Goal: Transaction & Acquisition: Book appointment/travel/reservation

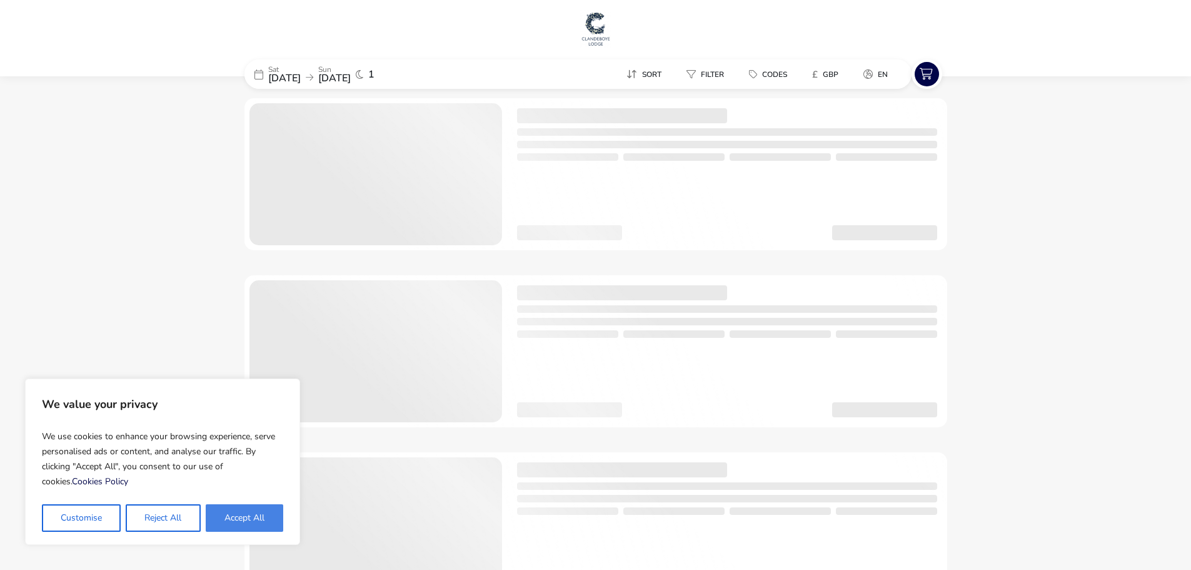
click at [241, 512] on button "Accept All" at bounding box center [245, 518] width 78 height 28
checkbox input "true"
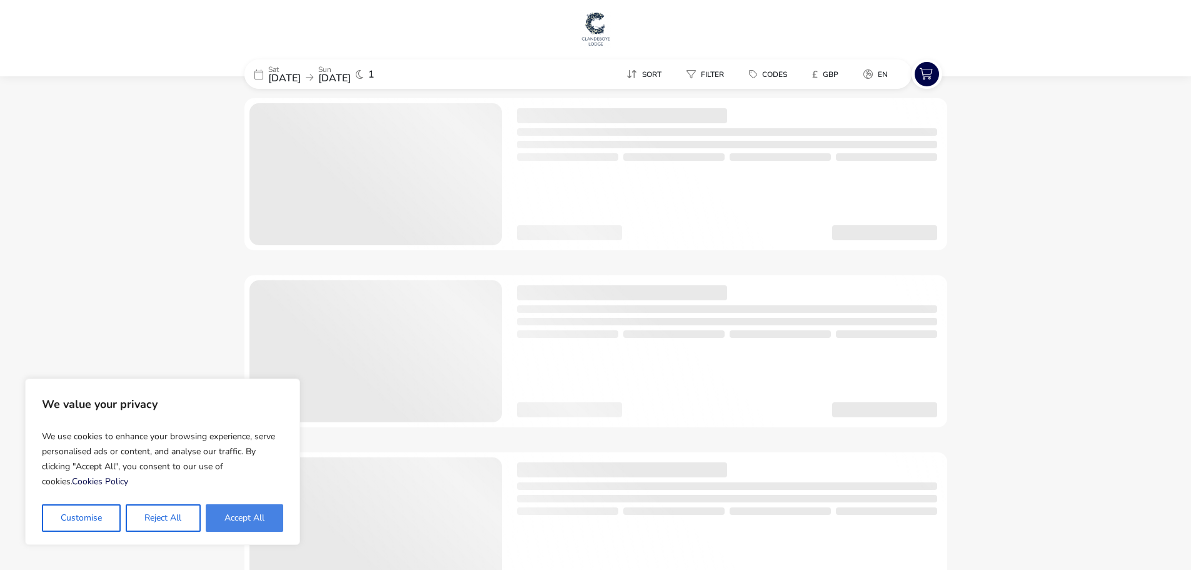
checkbox input "true"
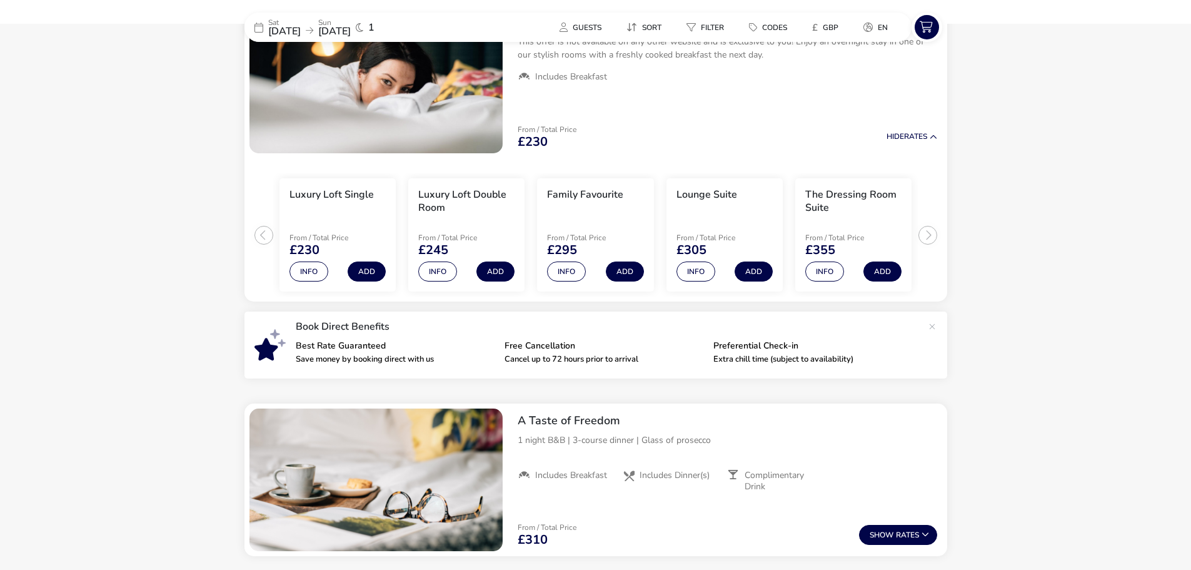
scroll to position [43, 0]
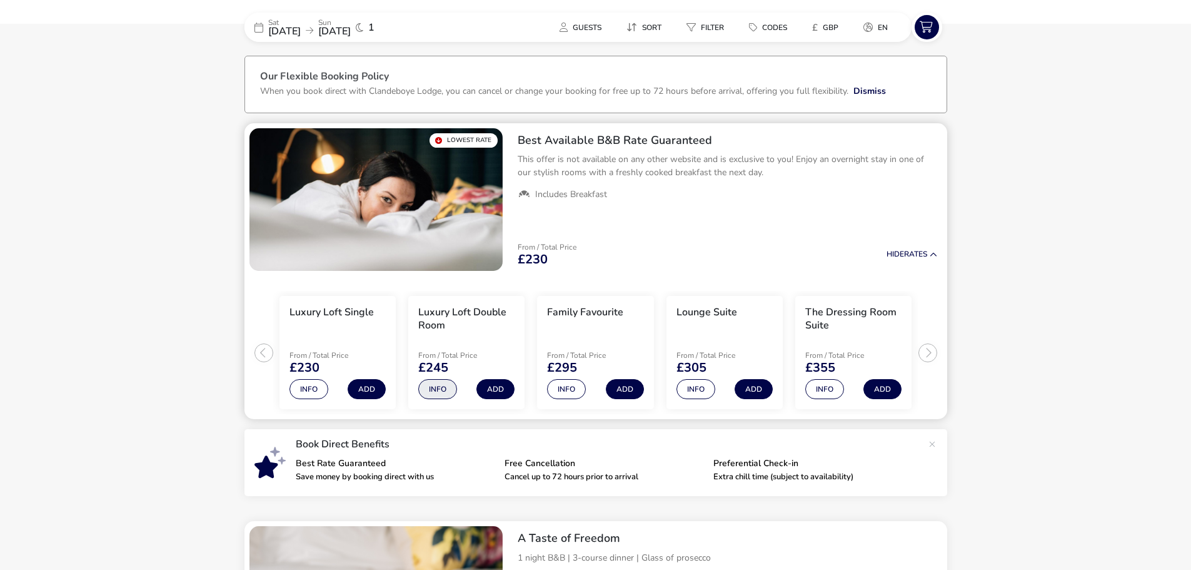
click at [441, 385] on button "Info" at bounding box center [437, 389] width 39 height 20
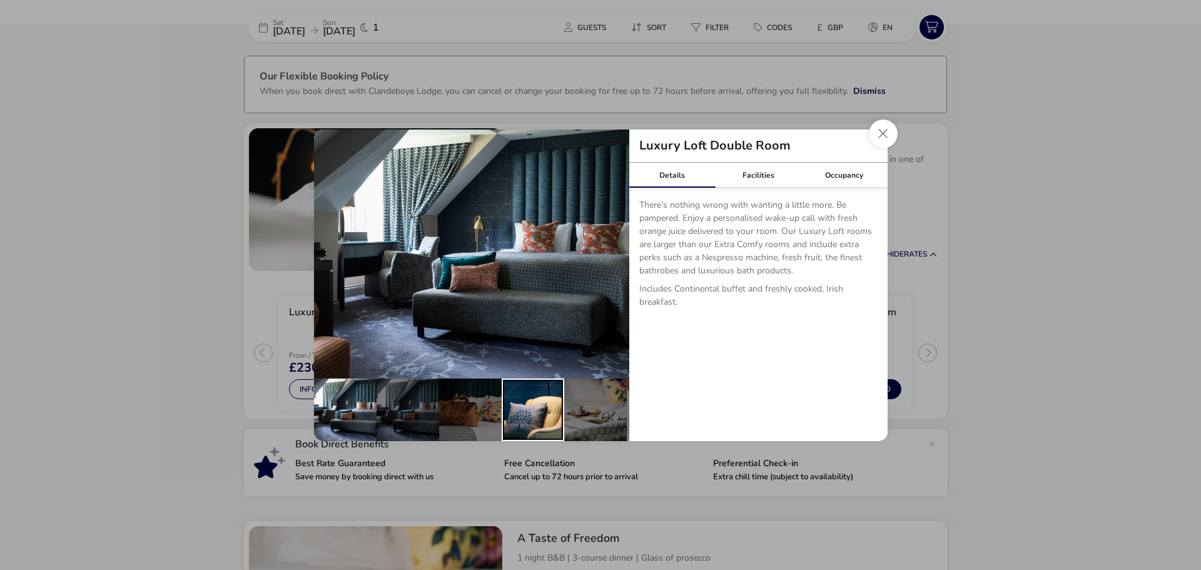
click at [545, 403] on div "details" at bounding box center [533, 409] width 63 height 63
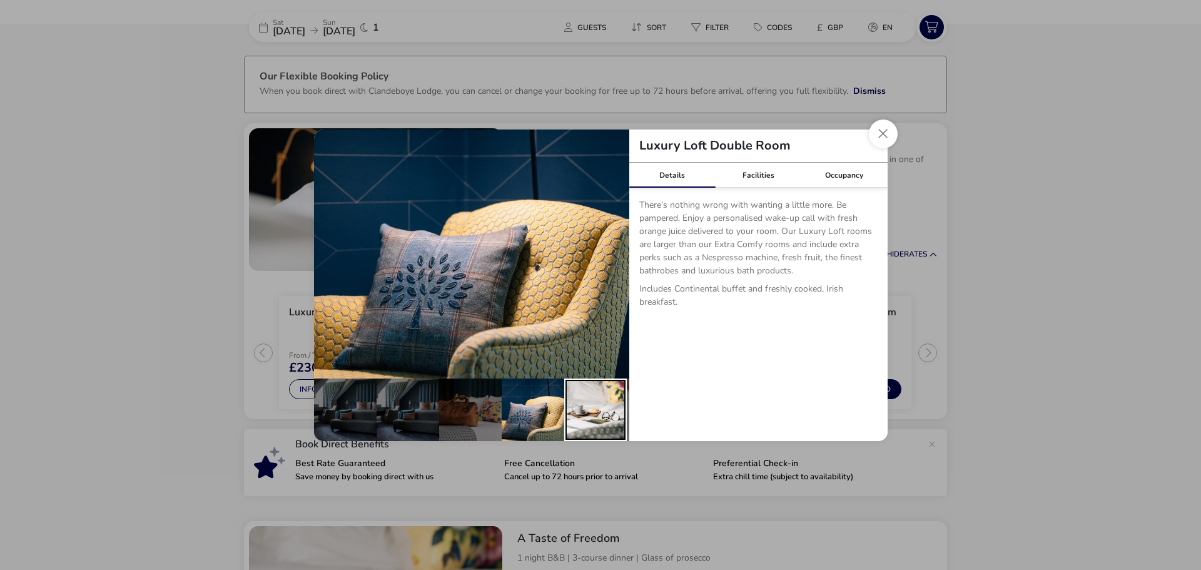
click at [587, 398] on div "details" at bounding box center [595, 409] width 63 height 63
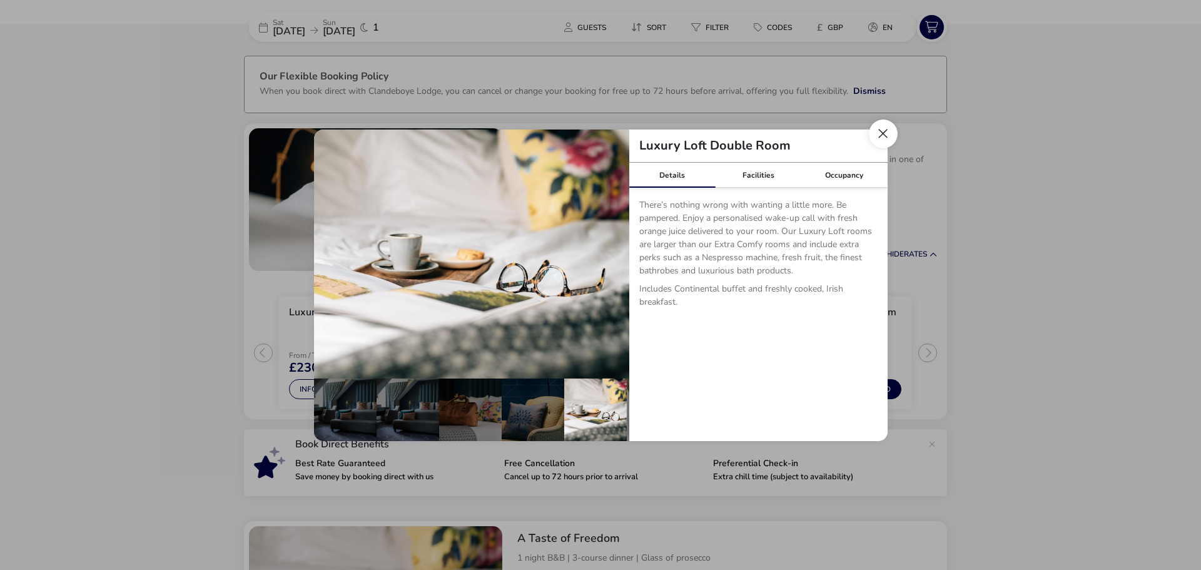
click at [875, 132] on button "Close dialog" at bounding box center [883, 133] width 29 height 29
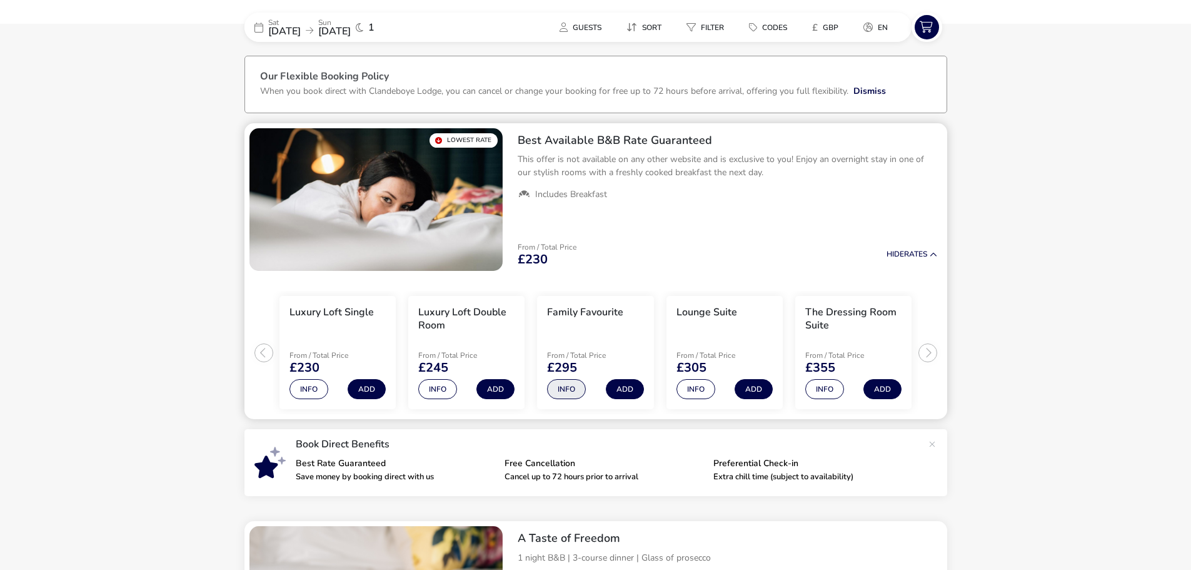
click at [572, 386] on button "Info" at bounding box center [566, 389] width 39 height 20
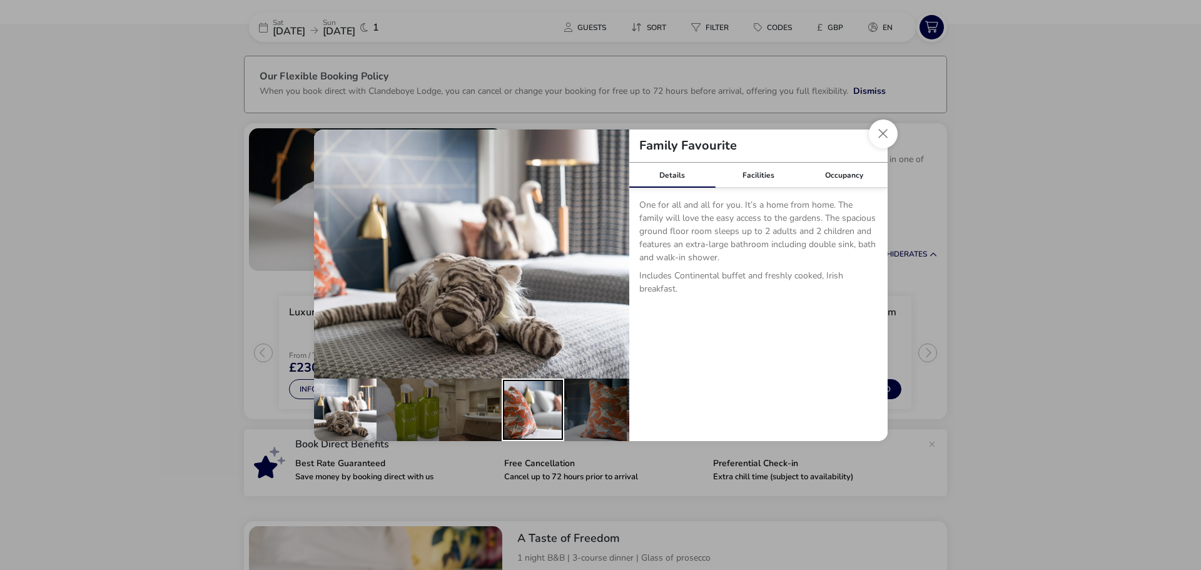
click at [544, 407] on div "details" at bounding box center [533, 409] width 63 height 63
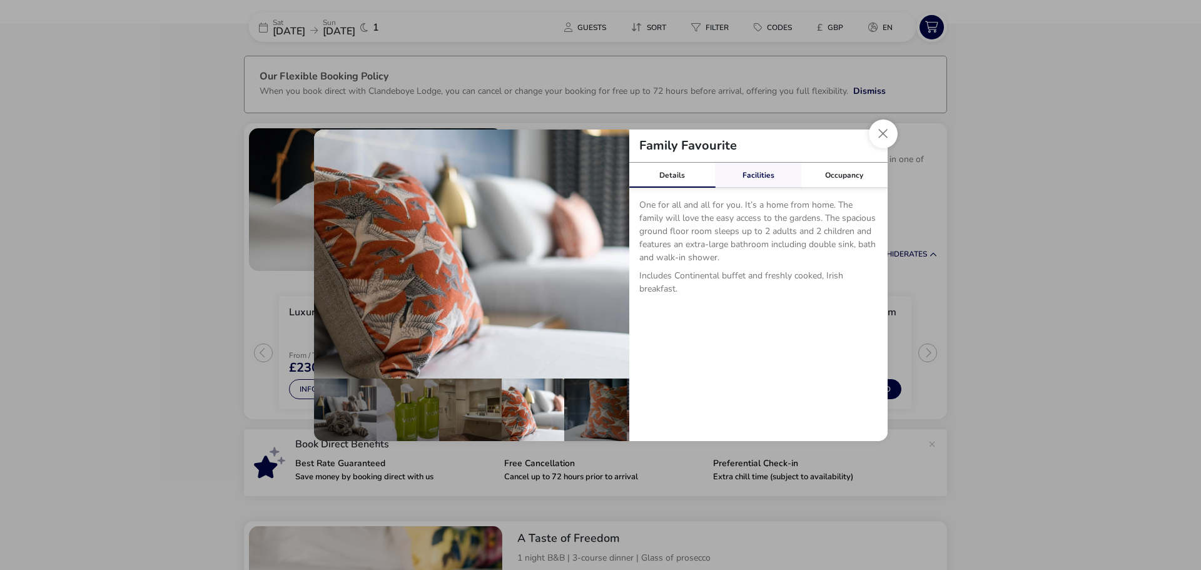
click at [737, 184] on link "Facilities" at bounding box center [758, 175] width 86 height 25
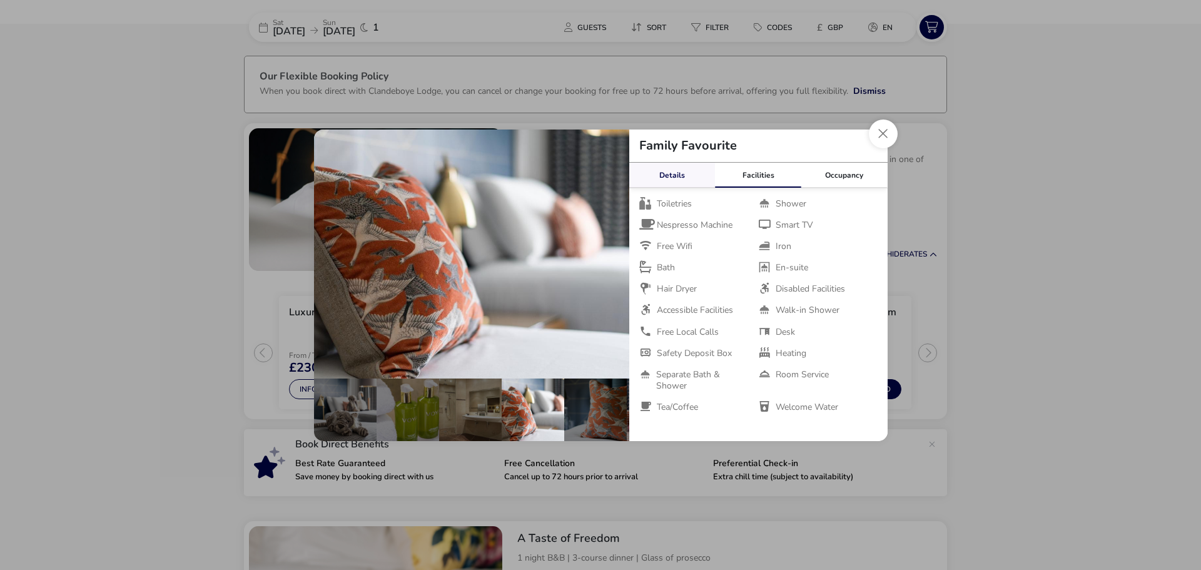
click at [689, 181] on link "Details" at bounding box center [672, 175] width 86 height 25
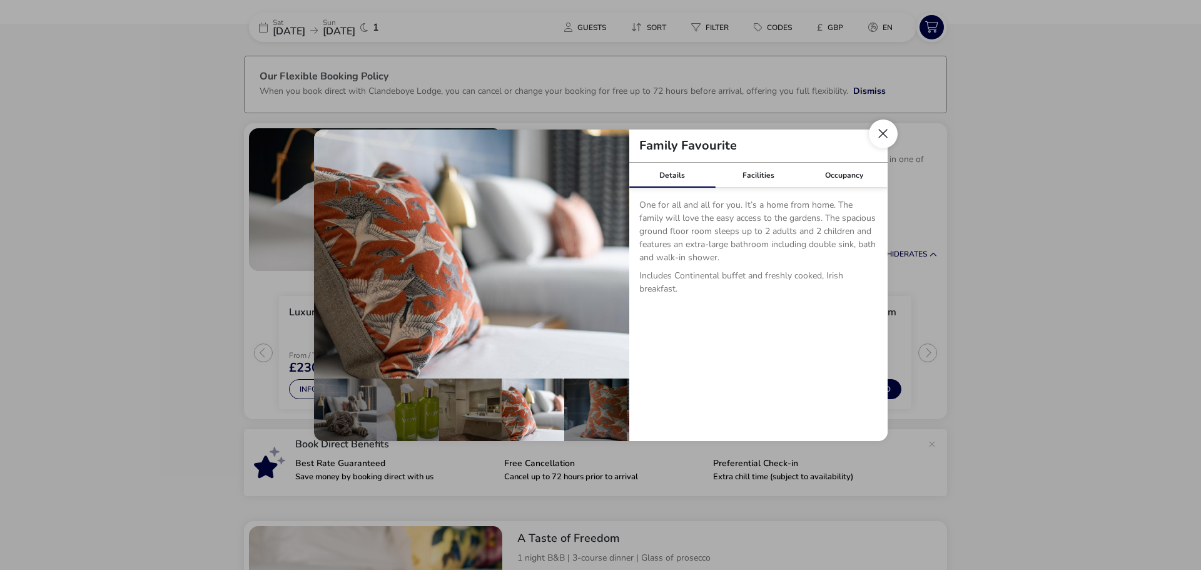
click at [883, 134] on button "Close dialog" at bounding box center [883, 133] width 29 height 29
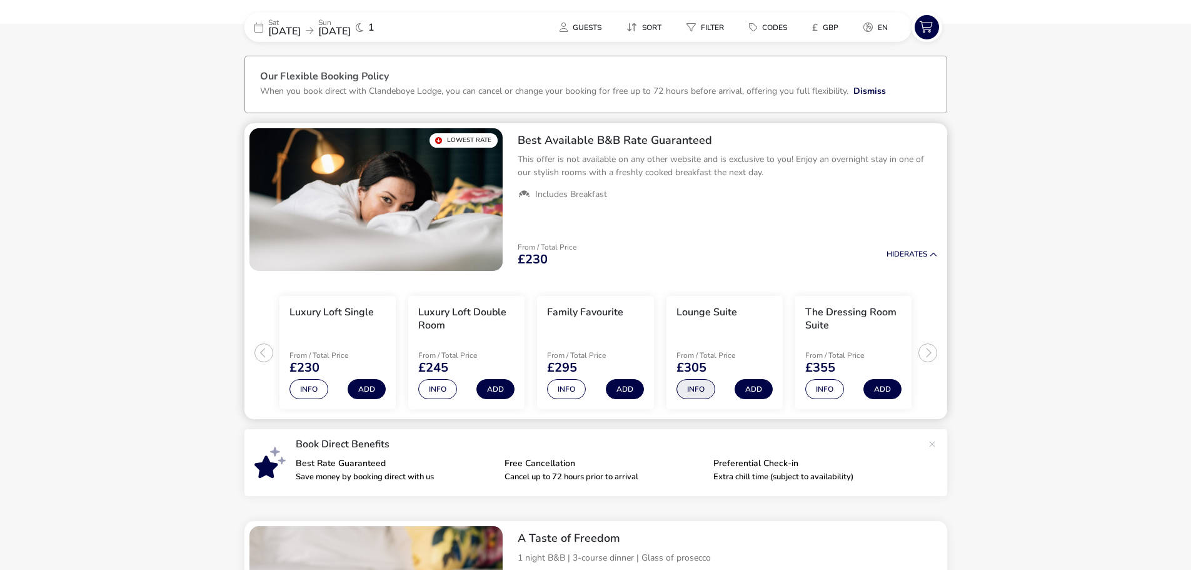
click at [689, 386] on button "Info" at bounding box center [696, 389] width 39 height 20
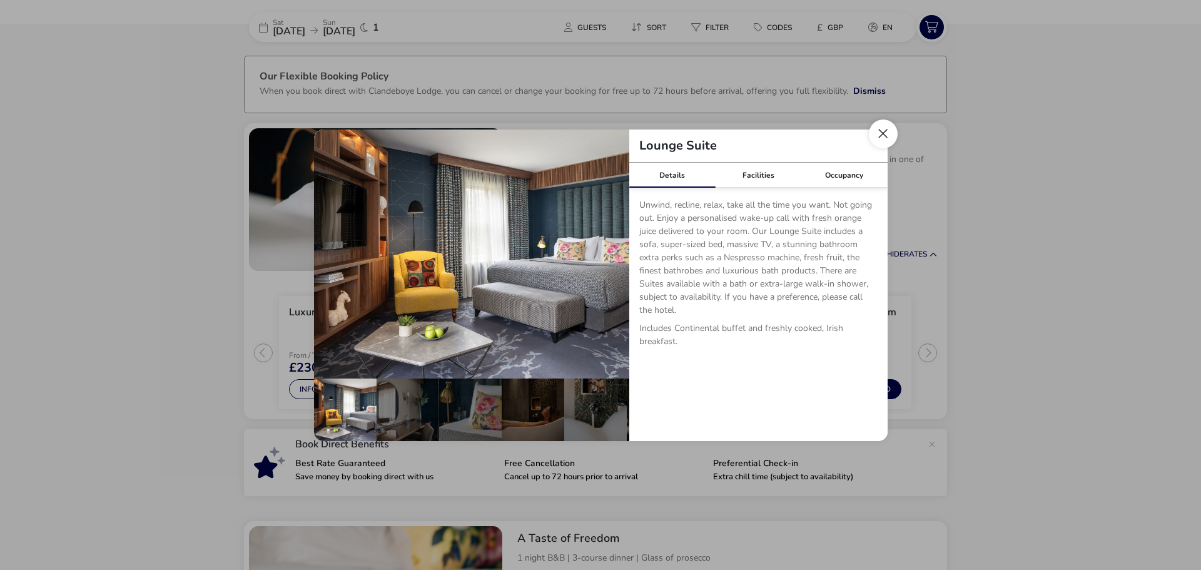
click at [876, 136] on button "Close dialog" at bounding box center [883, 133] width 29 height 29
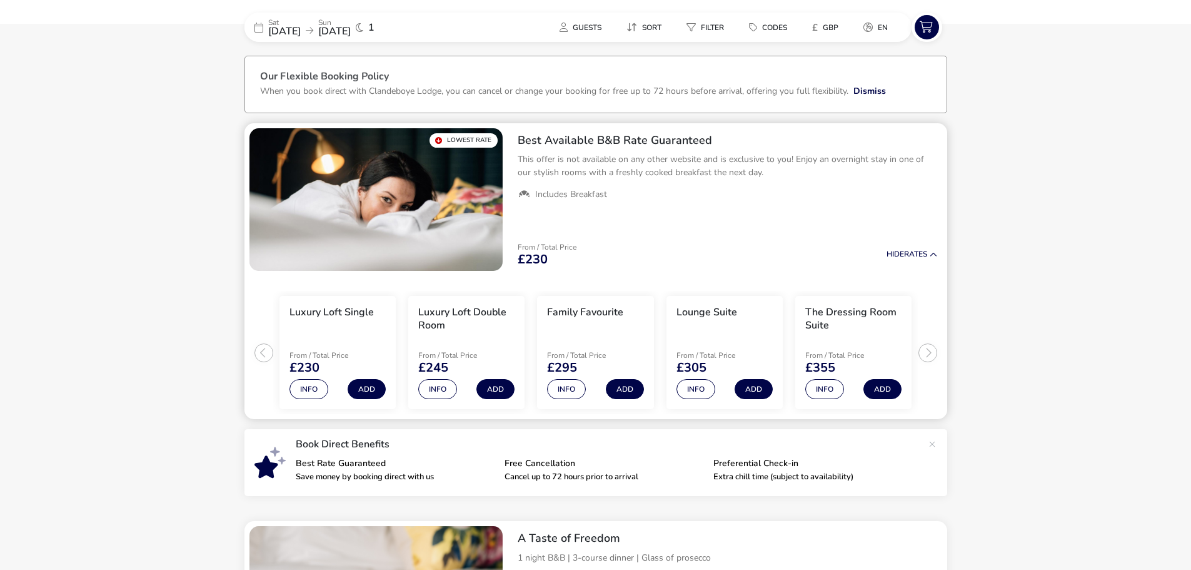
click at [928, 350] on ul "Luxury Loft Single From / Total Price £230 Info Add Luxury Loft Double Room Fro…" at bounding box center [596, 348] width 703 height 144
click at [928, 357] on ul "Luxury Loft Single From / Total Price £230 Info Add Luxury Loft Double Room Fro…" at bounding box center [596, 348] width 703 height 144
click at [823, 392] on button "Info" at bounding box center [825, 389] width 39 height 20
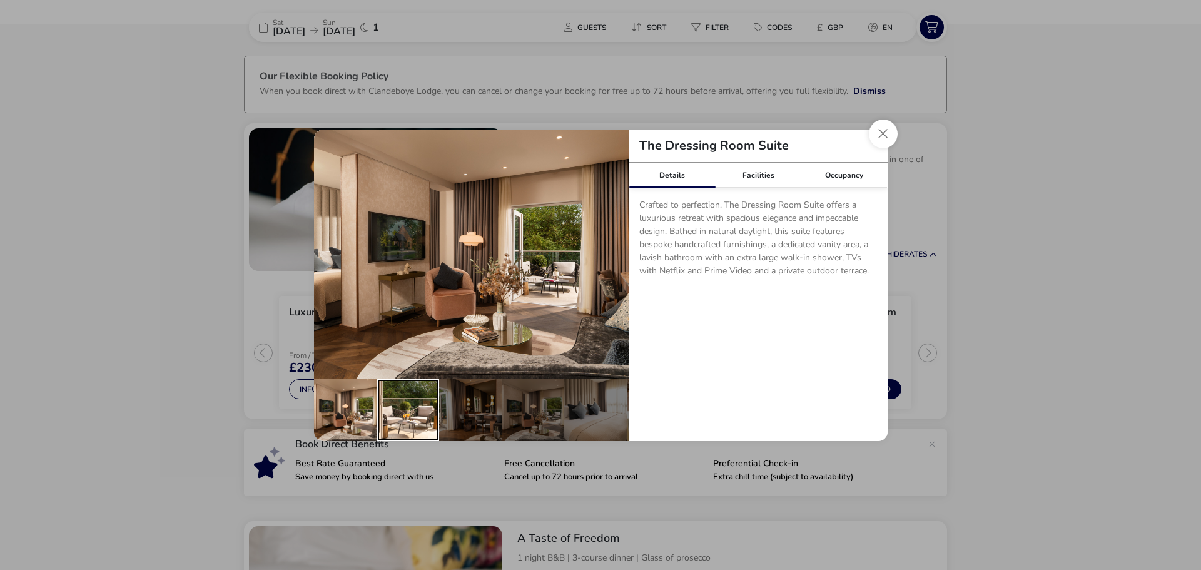
click at [420, 397] on div "details" at bounding box center [408, 409] width 63 height 63
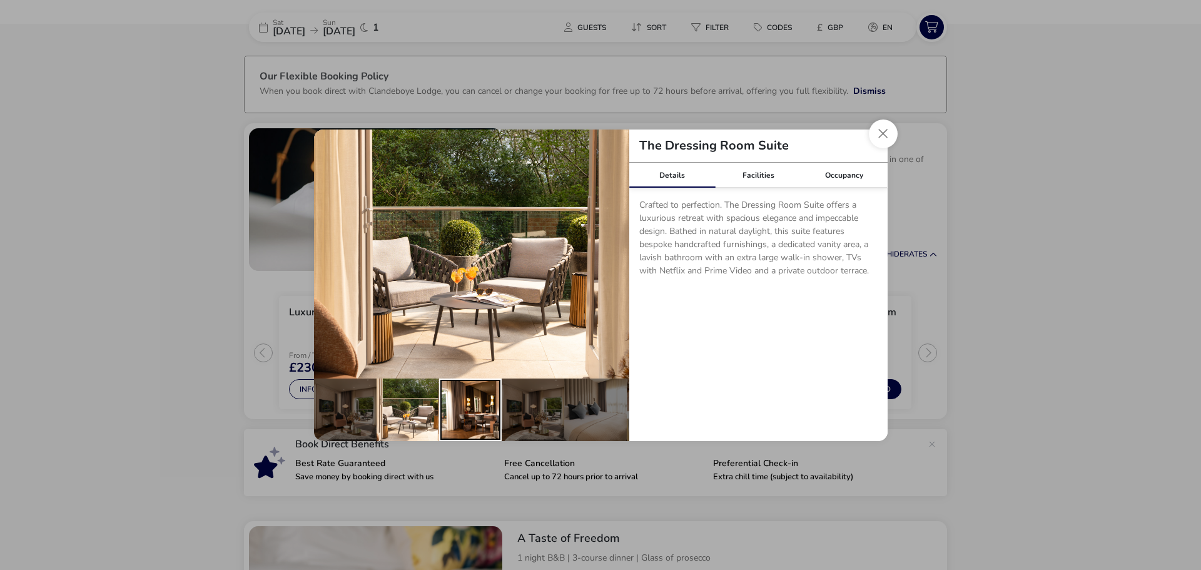
click at [470, 397] on div "details" at bounding box center [470, 409] width 63 height 63
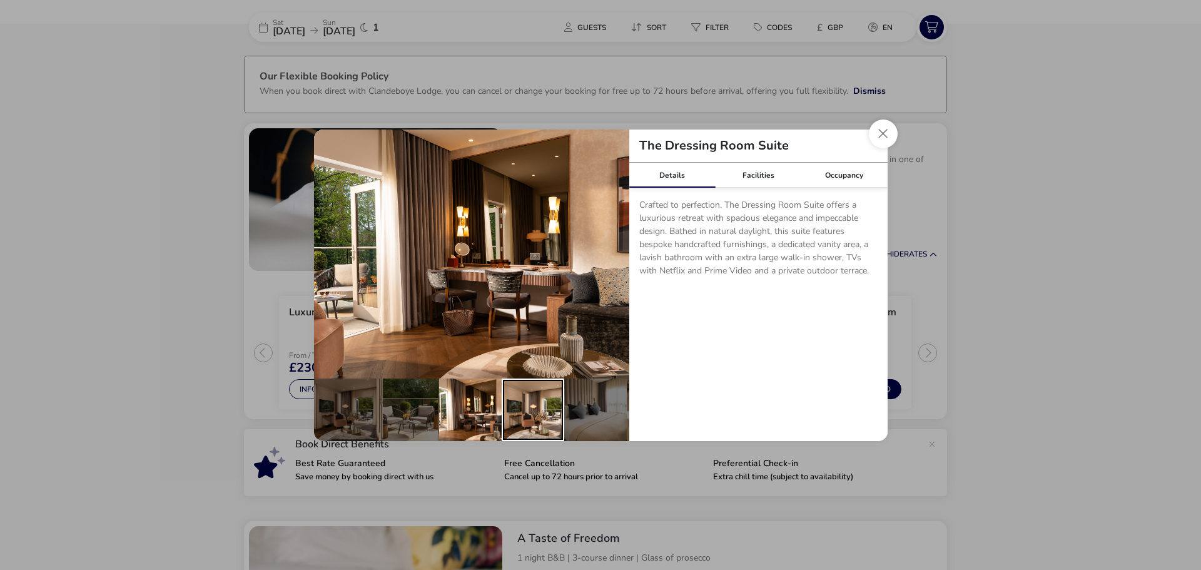
click at [530, 397] on div "details" at bounding box center [533, 409] width 63 height 63
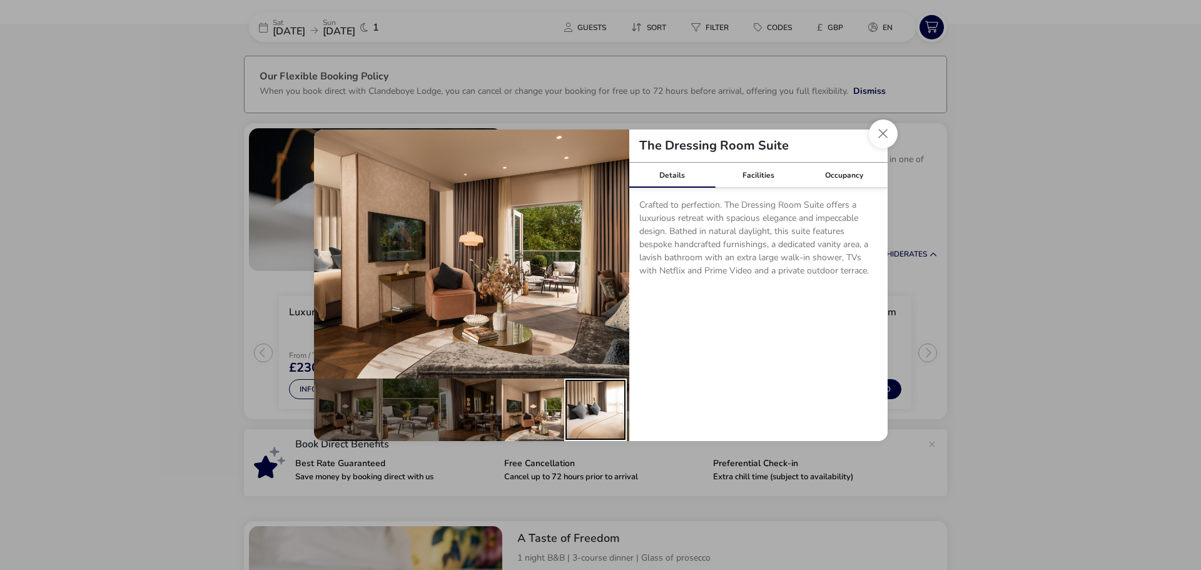
click at [592, 397] on div "details" at bounding box center [595, 409] width 63 height 63
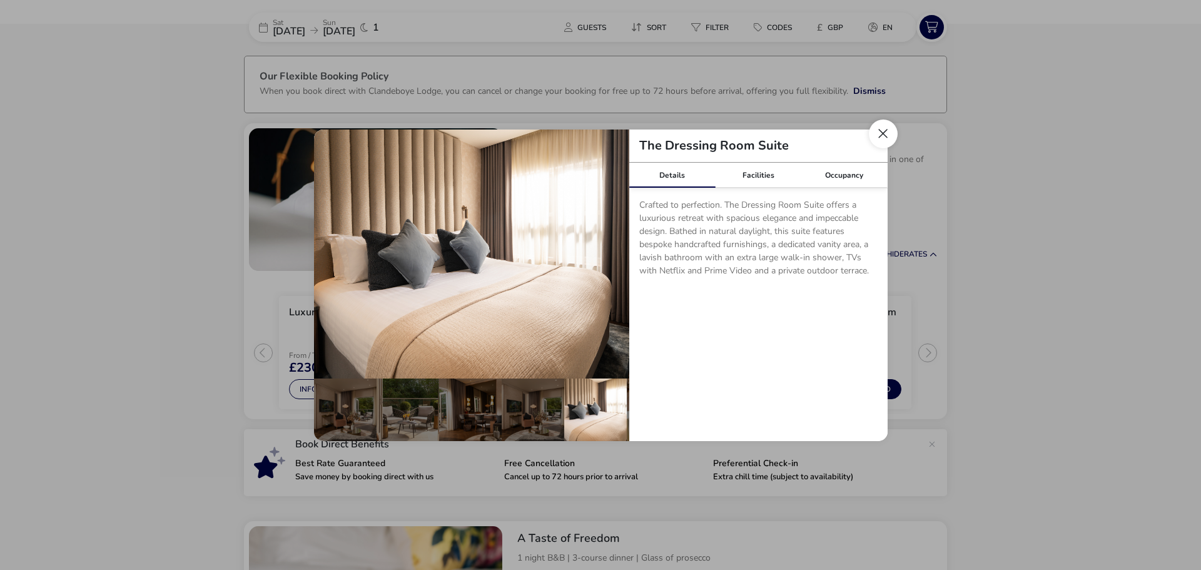
click at [881, 132] on button "Close dialog" at bounding box center [883, 133] width 29 height 29
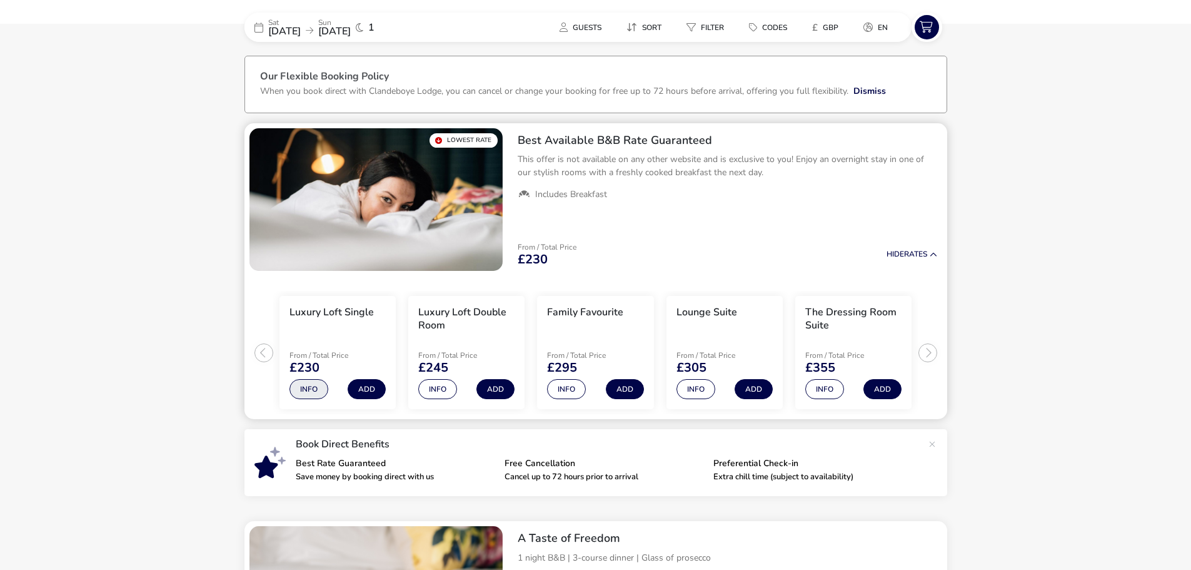
click at [311, 388] on button "Info" at bounding box center [309, 389] width 39 height 20
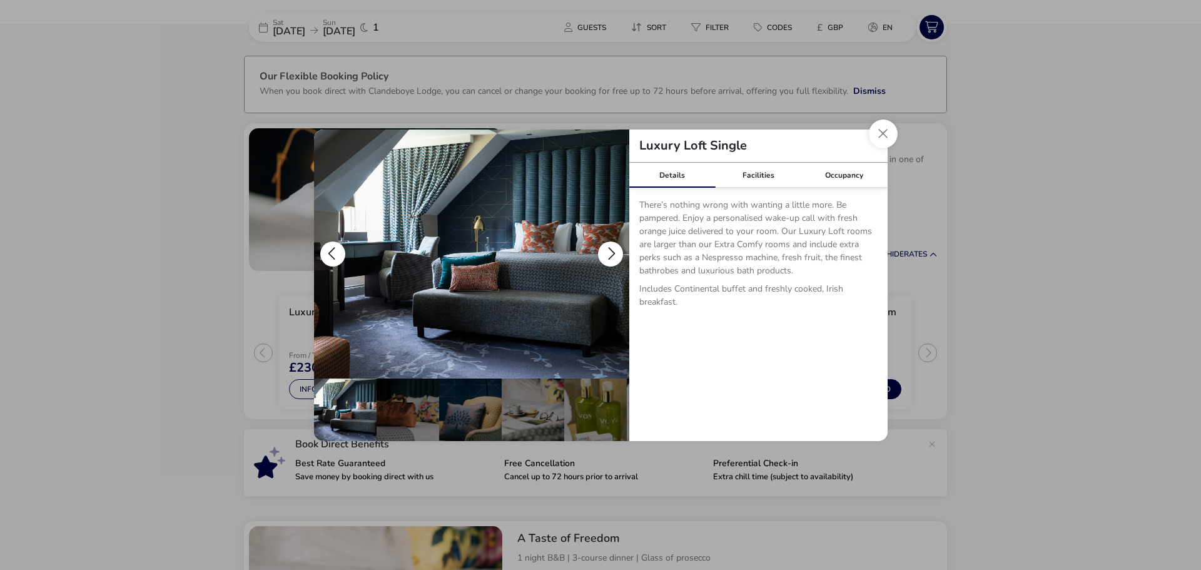
click at [610, 248] on button "details" at bounding box center [610, 253] width 25 height 25
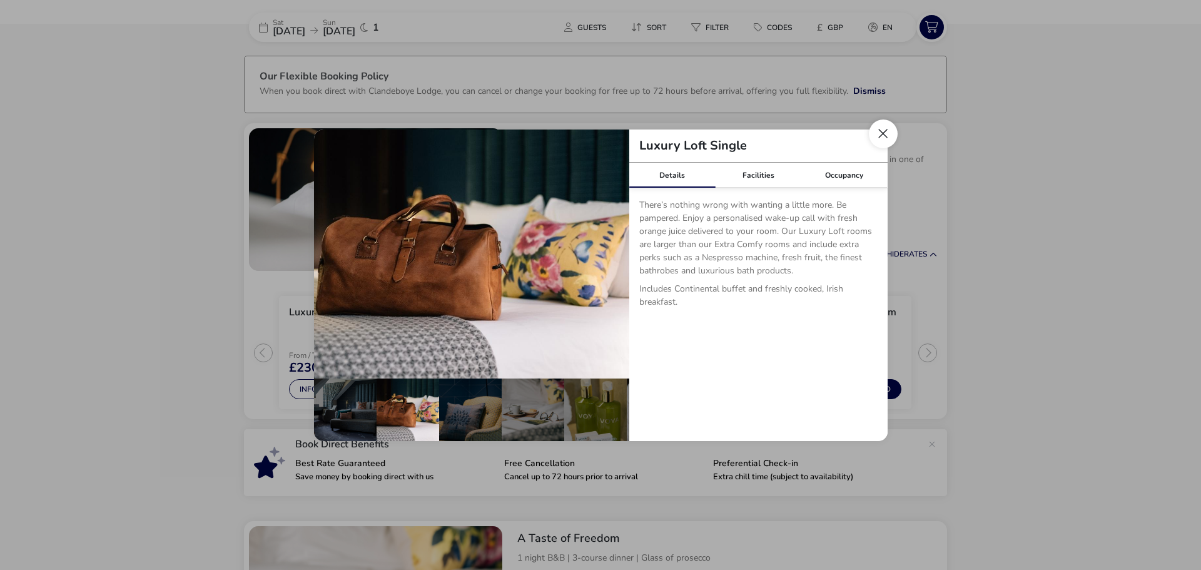
click at [875, 130] on button "Close dialog" at bounding box center [883, 133] width 29 height 29
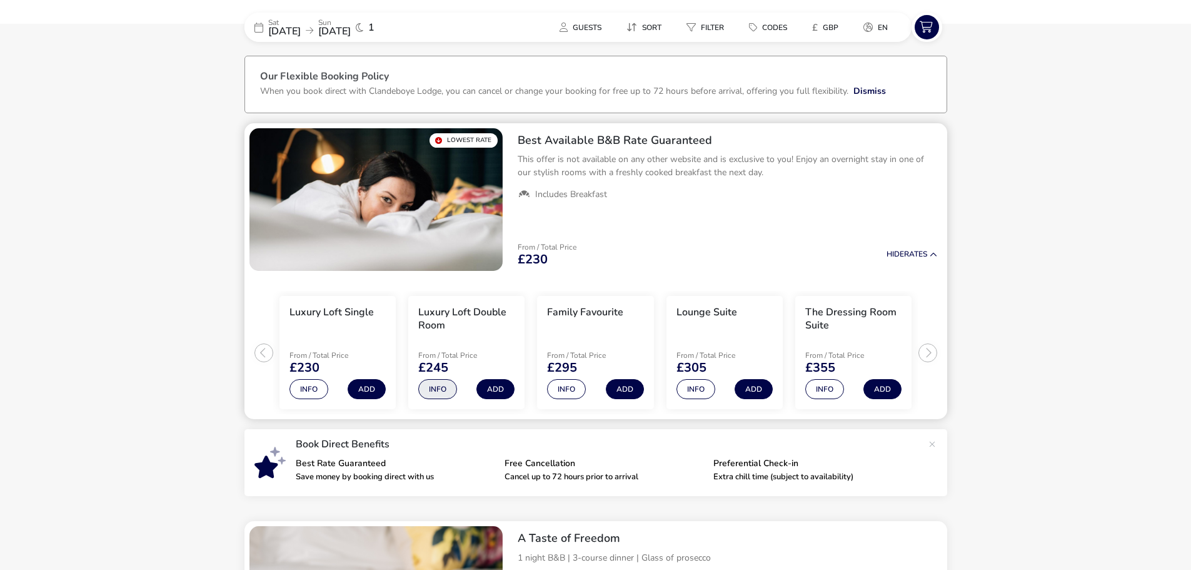
click at [439, 390] on button "Info" at bounding box center [437, 389] width 39 height 20
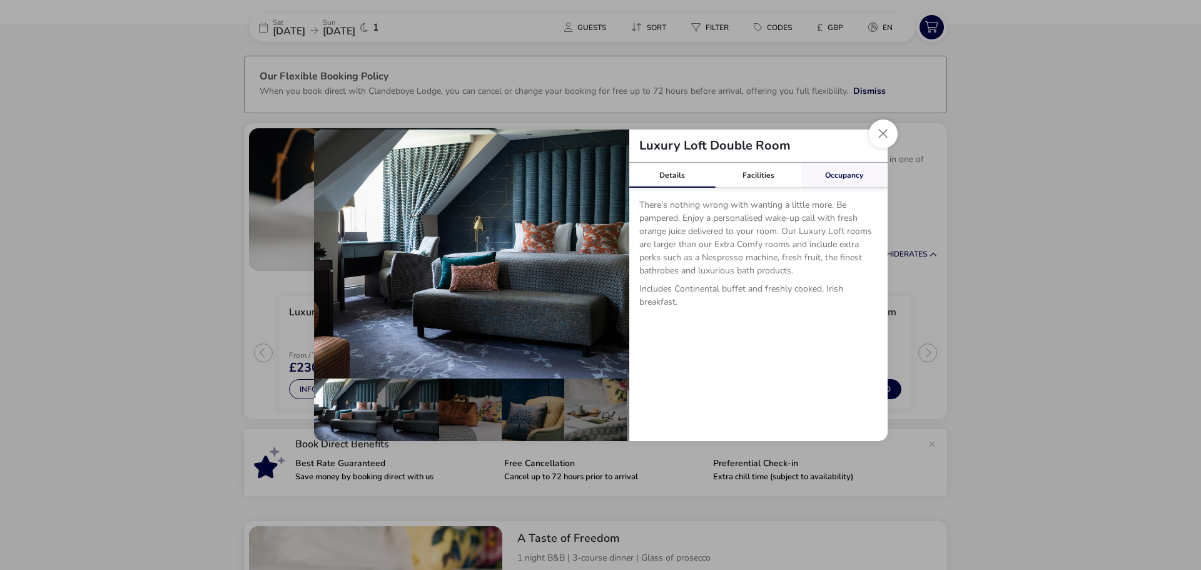
click at [831, 175] on link "Occupancy" at bounding box center [844, 175] width 86 height 25
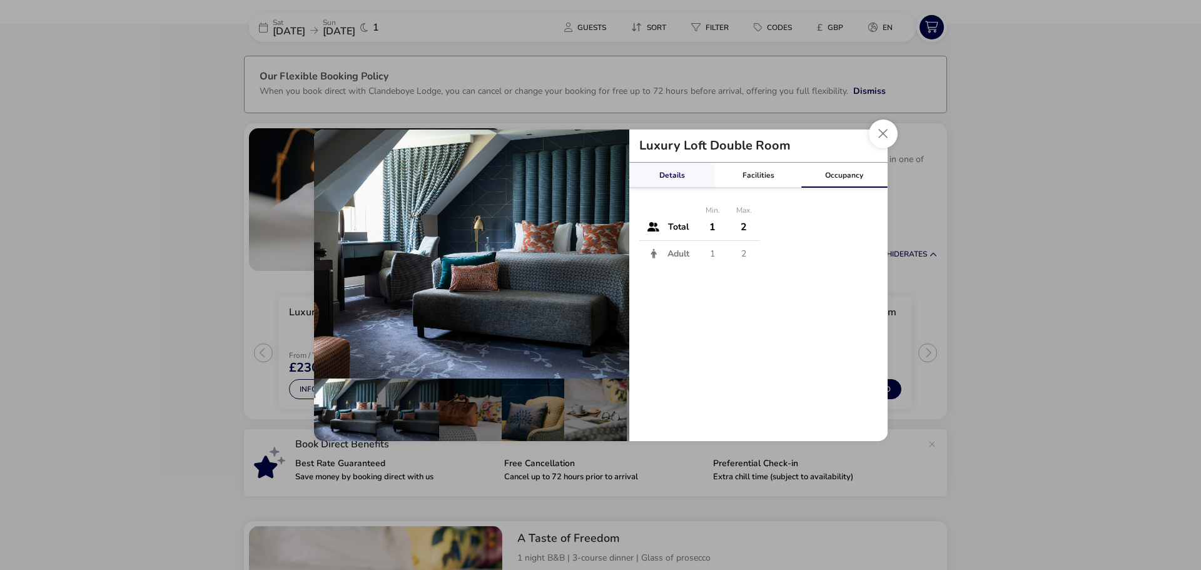
click at [670, 175] on link "Details" at bounding box center [672, 175] width 86 height 25
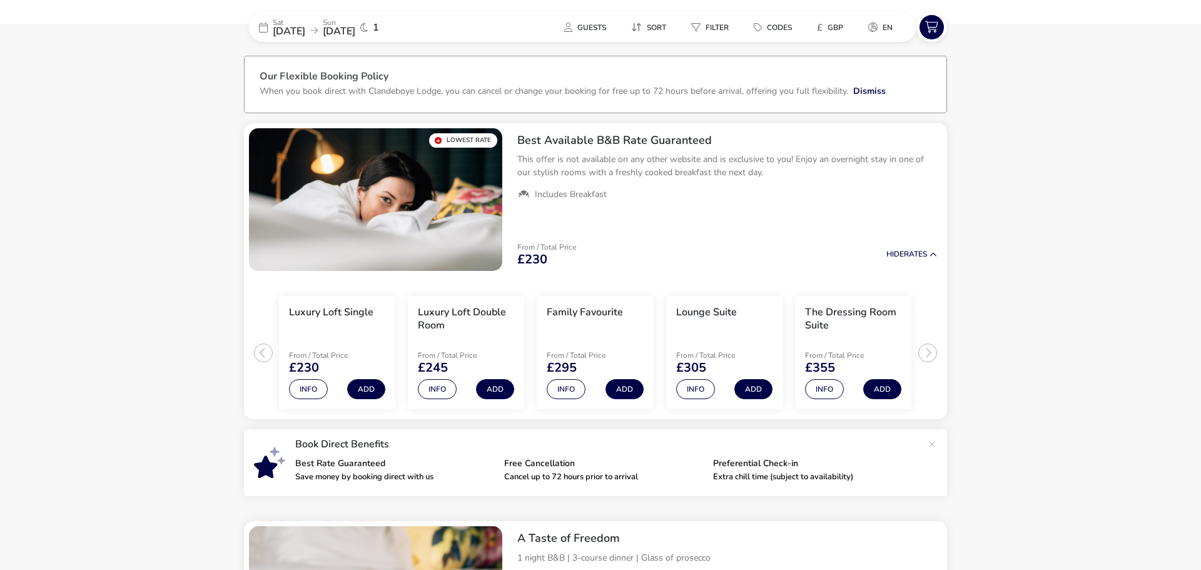
click at [290, 383] on div "Luxury Loft Double Room Details Facilities Occupancy There’s nothing wrong with…" at bounding box center [600, 285] width 1201 height 570
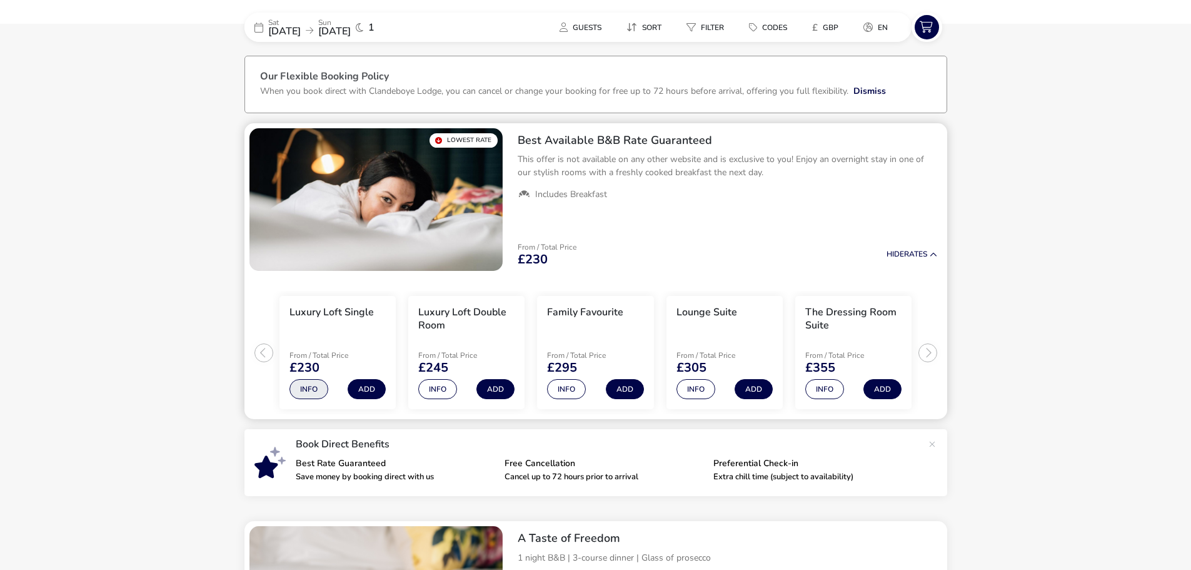
click at [296, 385] on button "Info" at bounding box center [309, 389] width 39 height 20
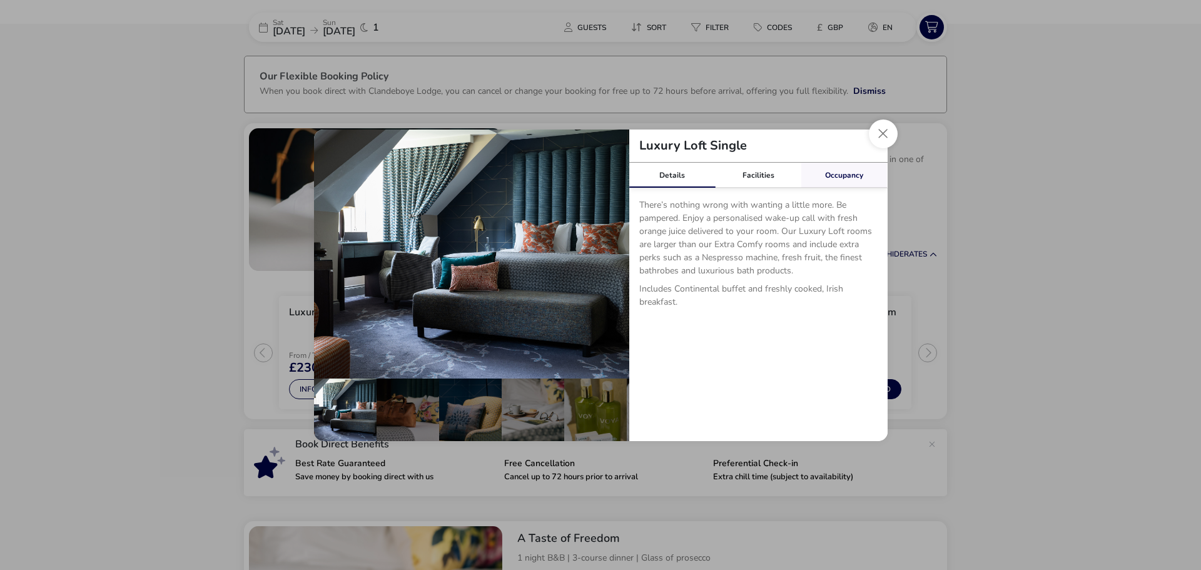
click at [852, 169] on link "Occupancy" at bounding box center [844, 175] width 86 height 25
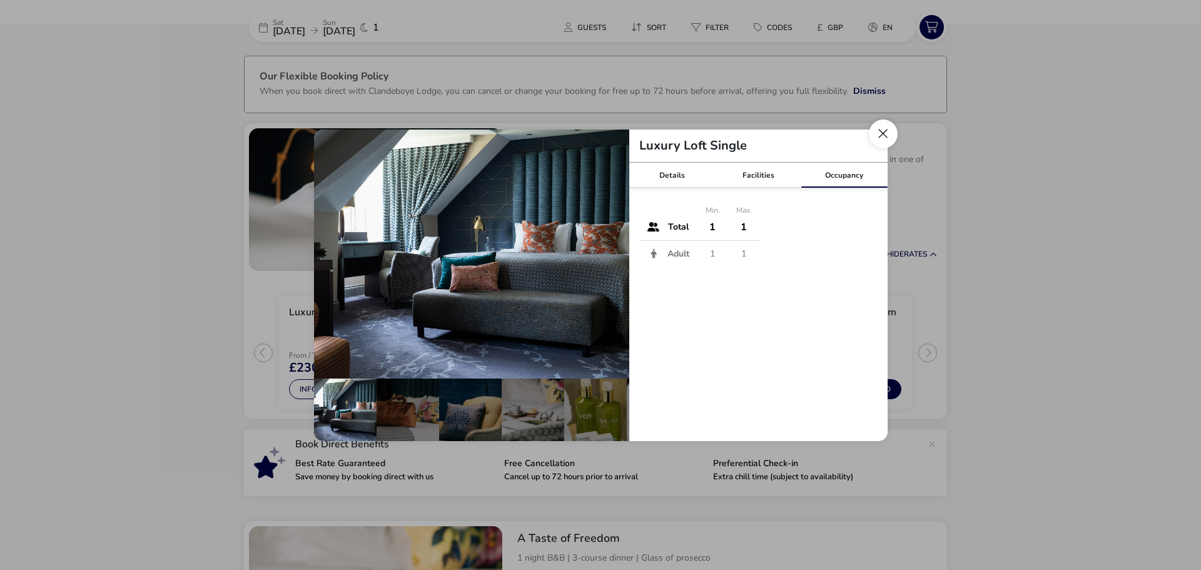
click at [879, 135] on button "Close dialog" at bounding box center [883, 133] width 29 height 29
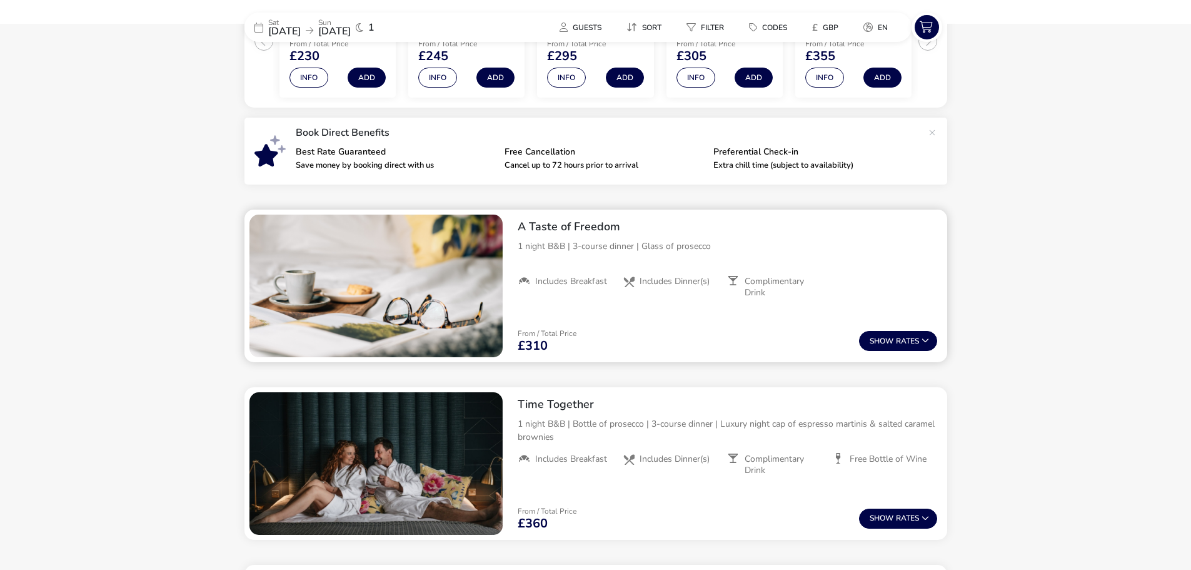
scroll to position [355, 0]
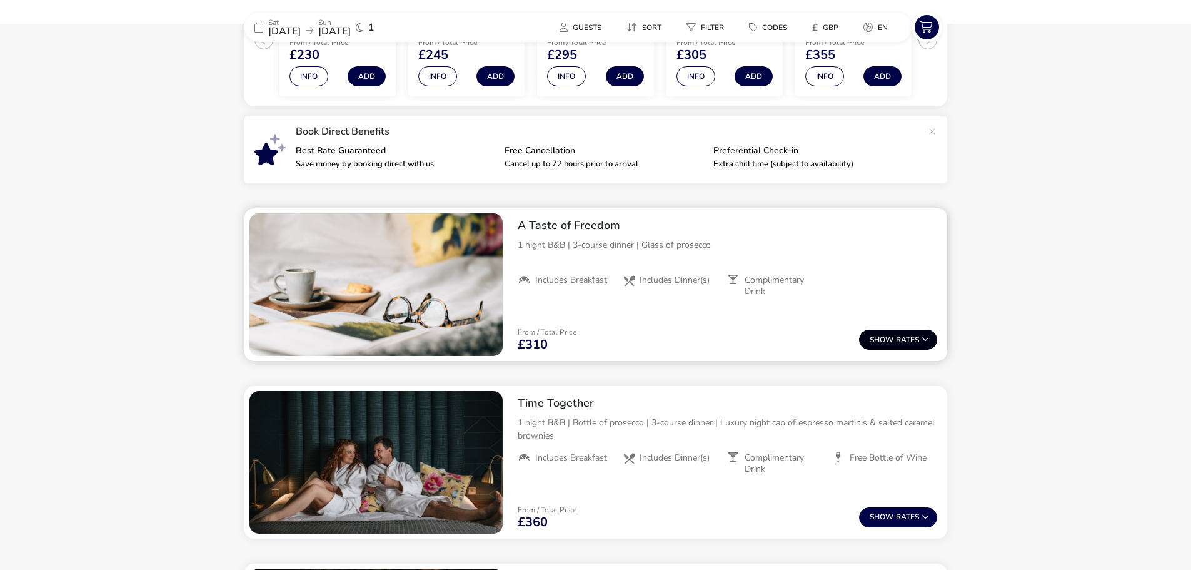
click at [884, 336] on span "Show" at bounding box center [883, 340] width 26 height 8
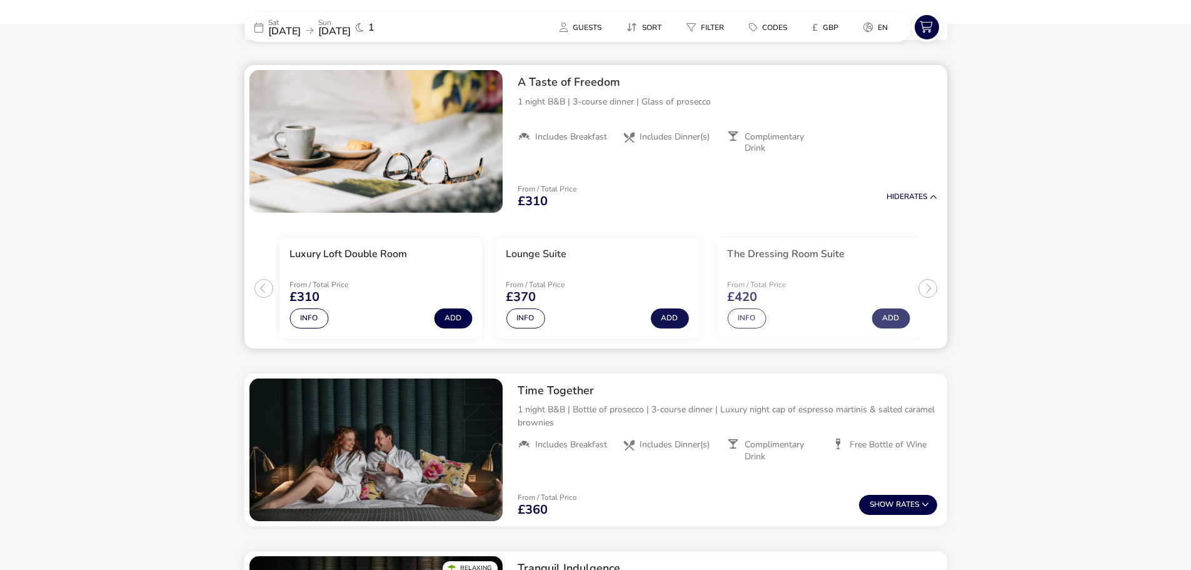
scroll to position [501, 0]
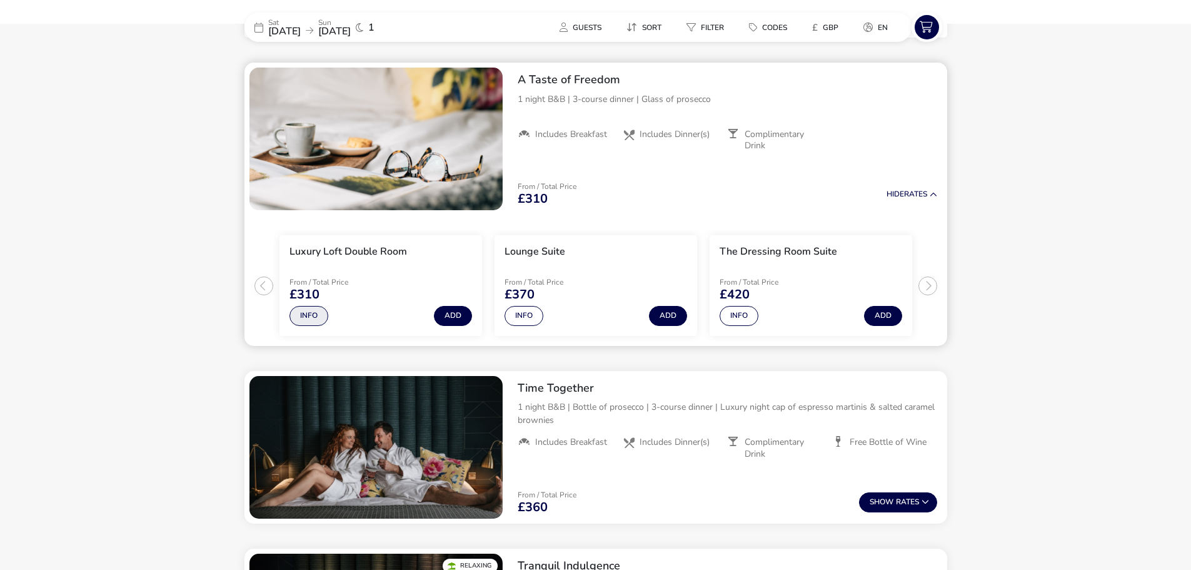
click at [311, 312] on button "Info" at bounding box center [309, 316] width 39 height 20
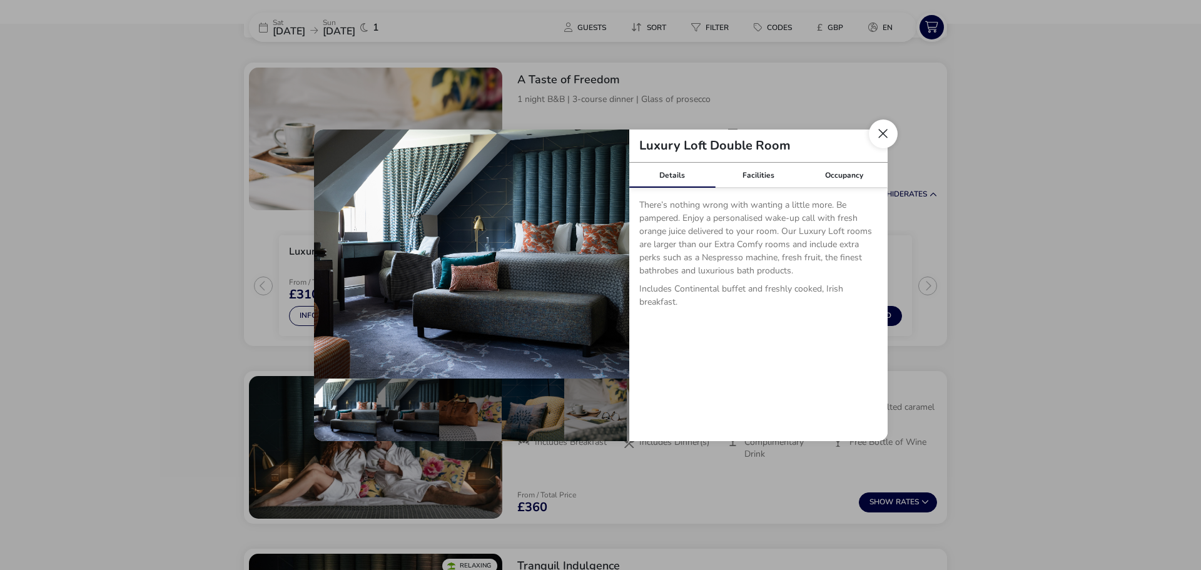
click at [878, 133] on button "Close dialog" at bounding box center [883, 133] width 29 height 29
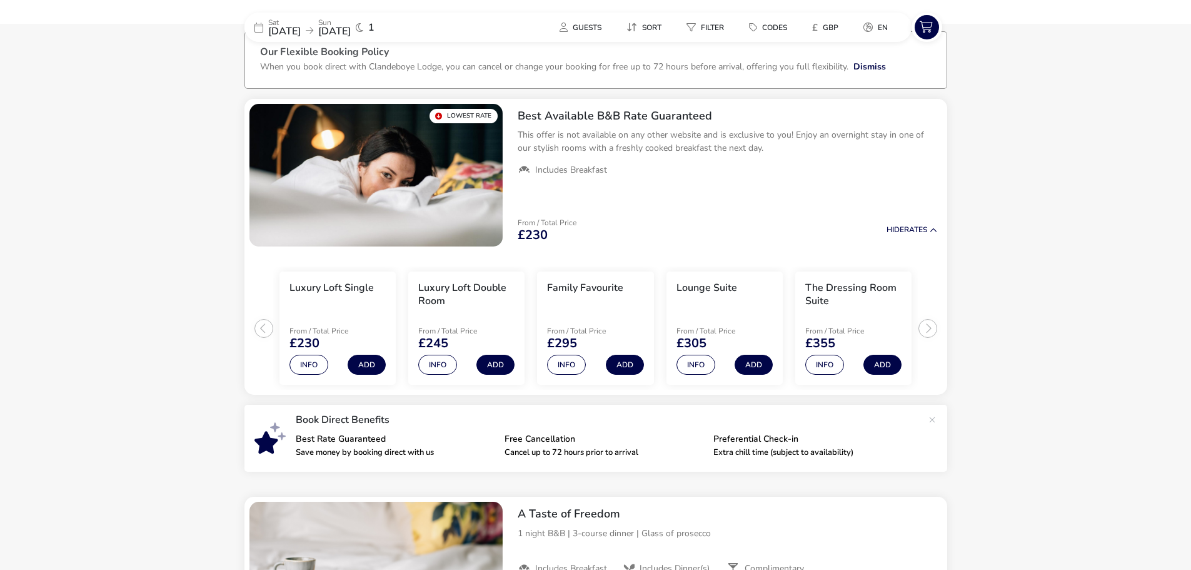
scroll to position [0, 0]
